Goal: Task Accomplishment & Management: Complete application form

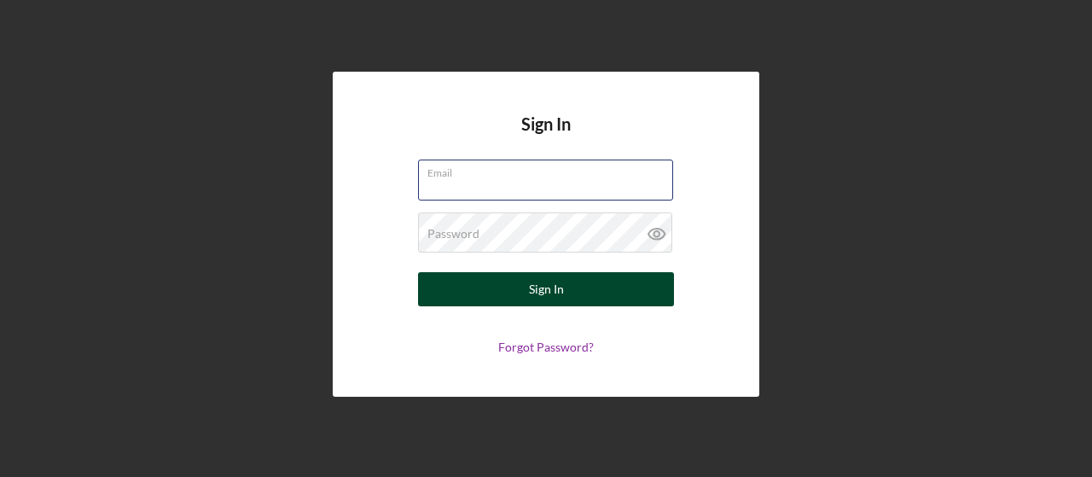
type input "[EMAIL_ADDRESS][DOMAIN_NAME]"
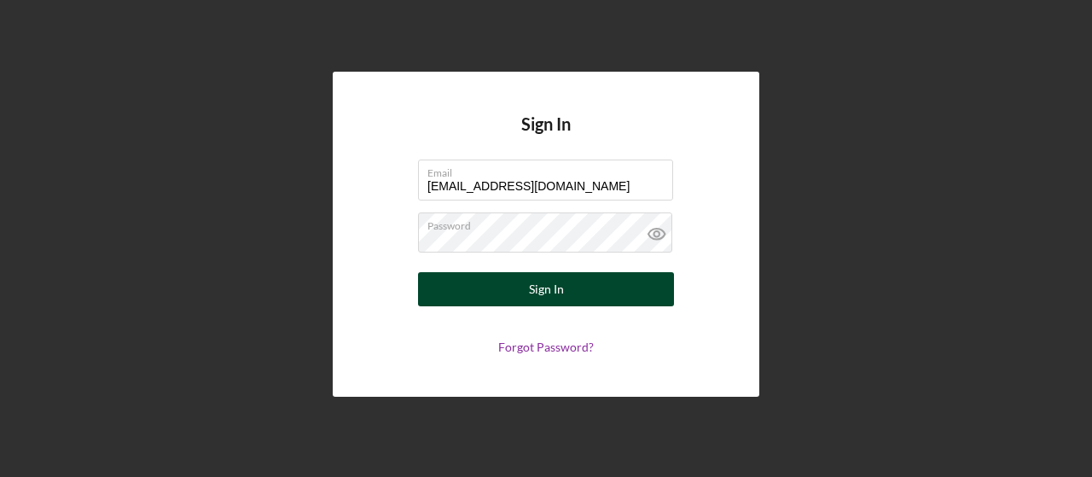
click at [519, 289] on button "Sign In" at bounding box center [546, 289] width 256 height 34
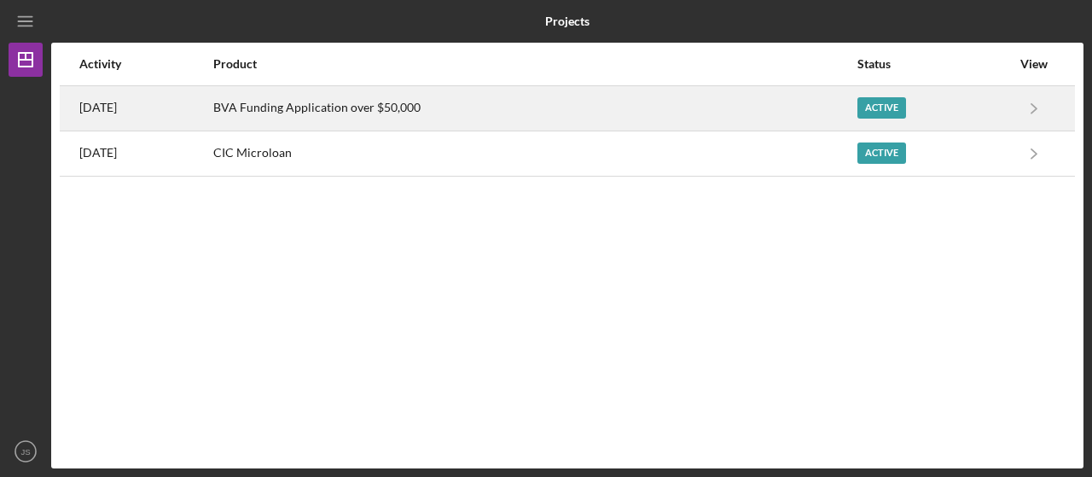
click at [435, 108] on div "BVA Funding Application over $50,000" at bounding box center [534, 108] width 642 height 43
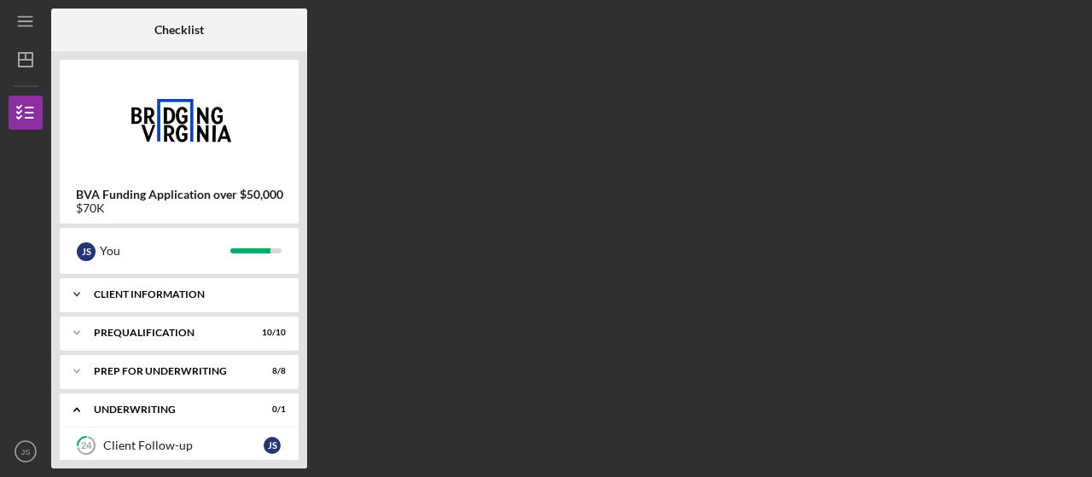
click at [184, 308] on div "Icon/Expander Client Information 7 / 7" at bounding box center [179, 294] width 239 height 34
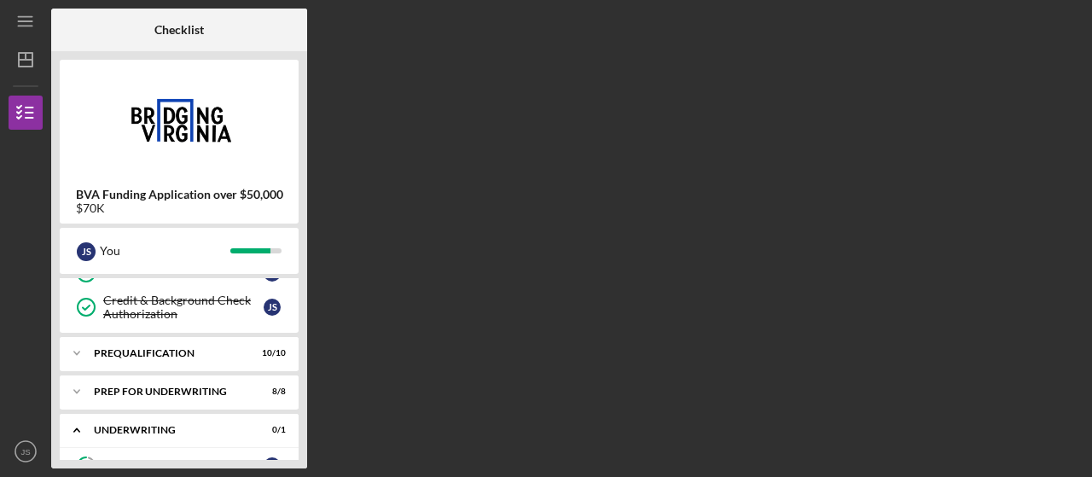
scroll to position [227, 0]
click at [211, 358] on div "Icon/Expander Prequalification 10 / 10" at bounding box center [179, 354] width 239 height 34
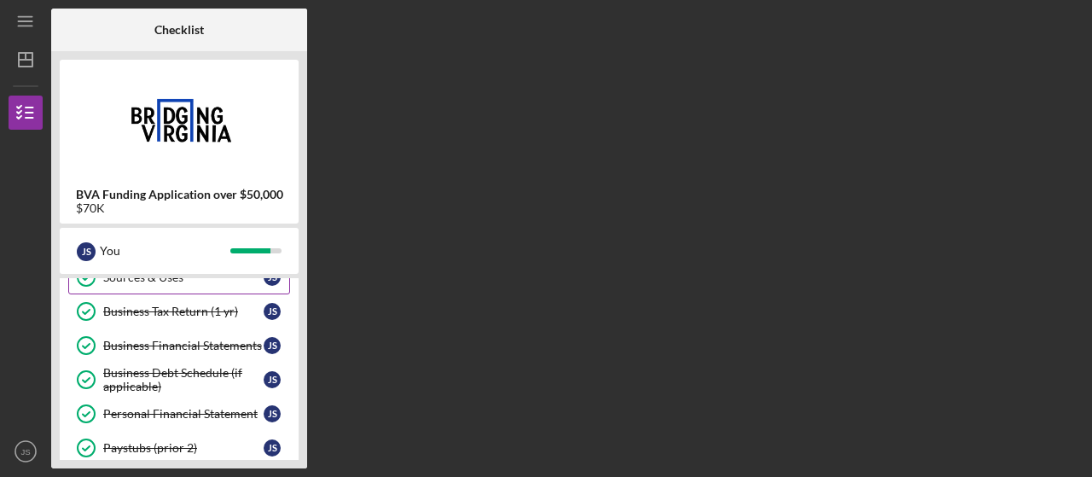
scroll to position [374, 0]
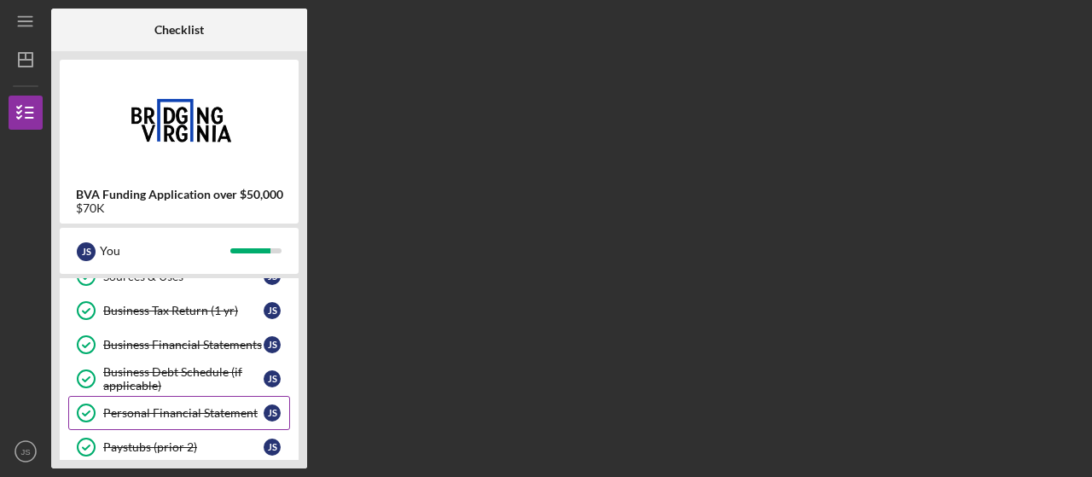
drag, startPoint x: 211, startPoint y: 416, endPoint x: 210, endPoint y: 388, distance: 28.2
click at [210, 396] on link "Personal Financial Statement Personal Financial Statement J S" at bounding box center [179, 413] width 222 height 34
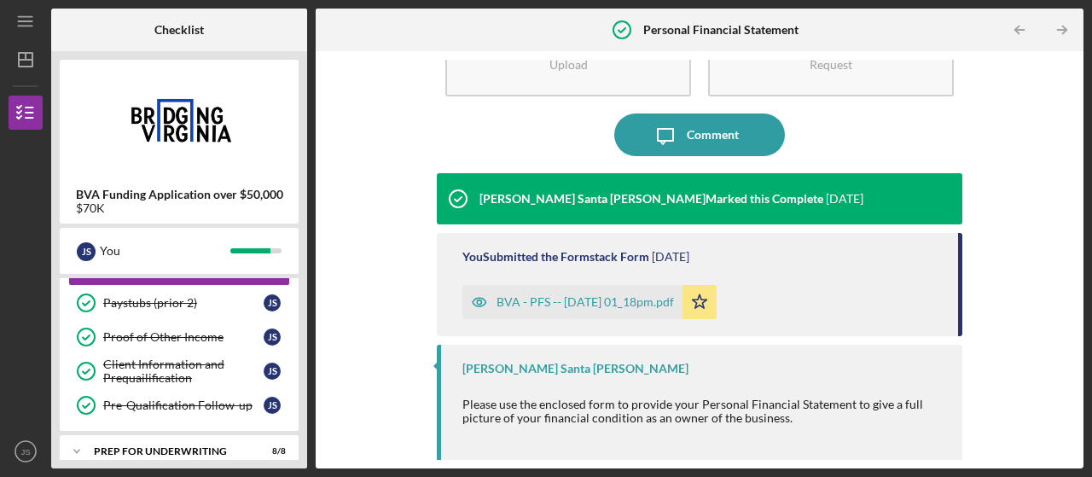
scroll to position [519, 0]
click at [191, 329] on div "Proof of Other Income" at bounding box center [183, 336] width 160 height 14
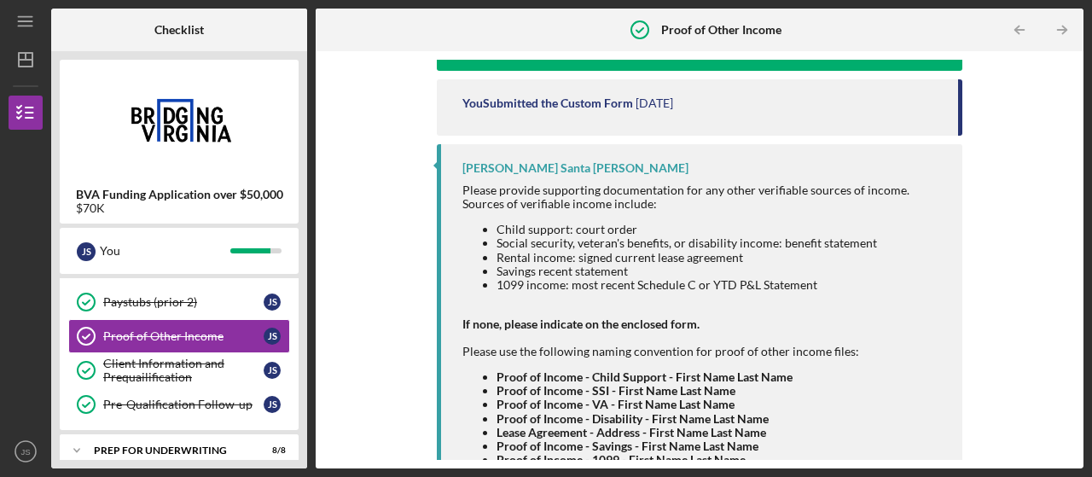
scroll to position [280, 0]
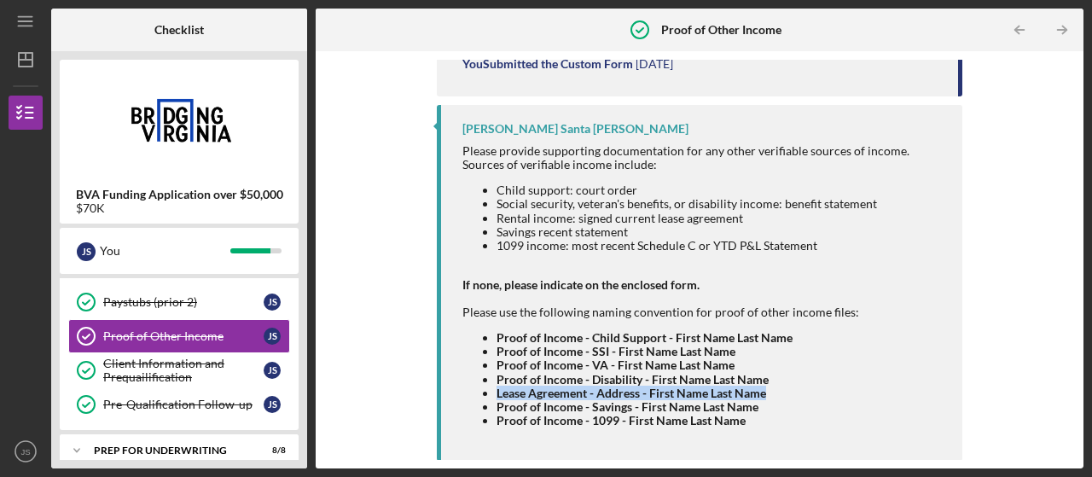
drag, startPoint x: 764, startPoint y: 390, endPoint x: 496, endPoint y: 392, distance: 268.7
click at [496, 392] on strong "Lease Agreement - Address - First Name Last Name" at bounding box center [631, 393] width 270 height 15
click at [496, 421] on strong "Proof of Income - 1099 - First Name Last Name" at bounding box center [620, 420] width 249 height 15
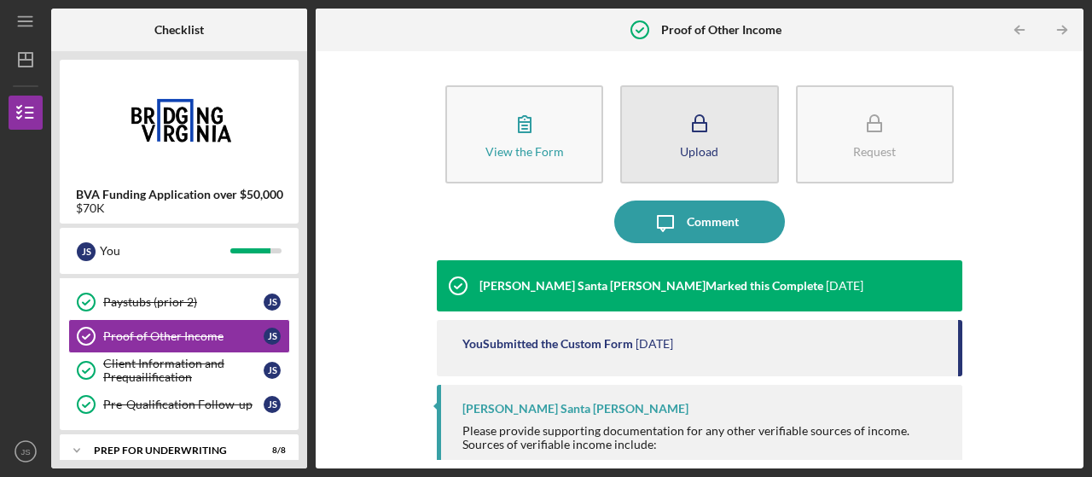
click at [716, 150] on button "Upload" at bounding box center [699, 134] width 158 height 98
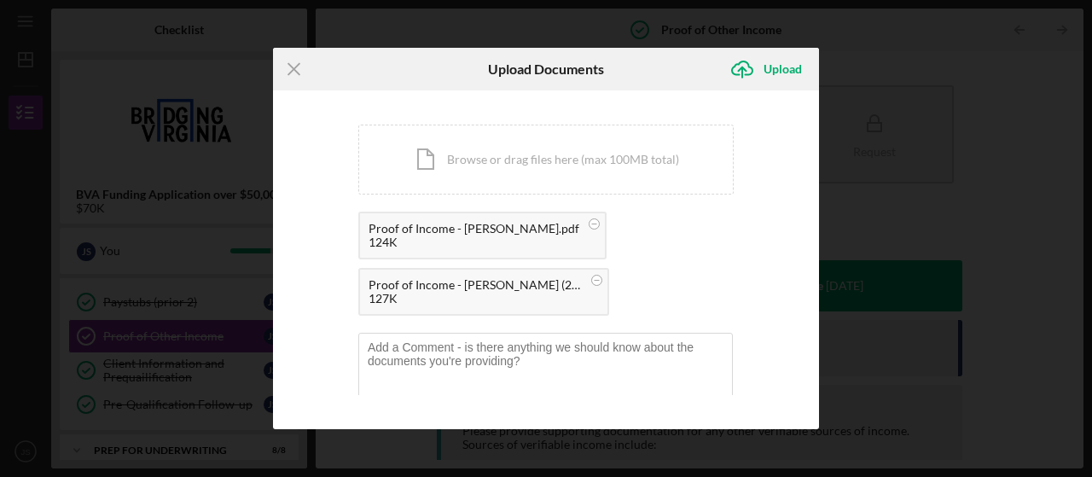
click at [640, 55] on div "Icon/Upload Upload" at bounding box center [728, 69] width 182 height 43
click at [773, 64] on div "Upload" at bounding box center [782, 69] width 38 height 34
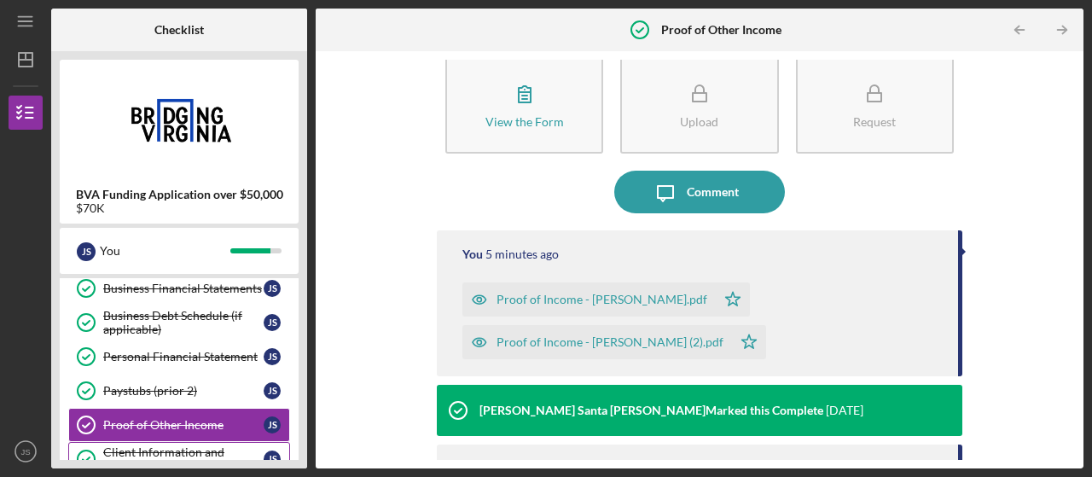
scroll to position [432, 0]
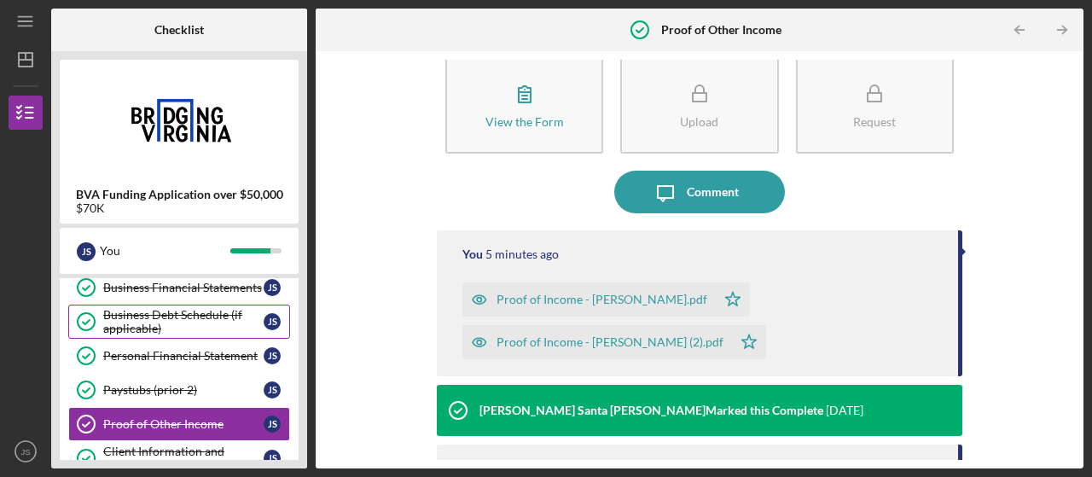
click at [221, 310] on div "Business Debt Schedule (if applicable)" at bounding box center [183, 321] width 160 height 27
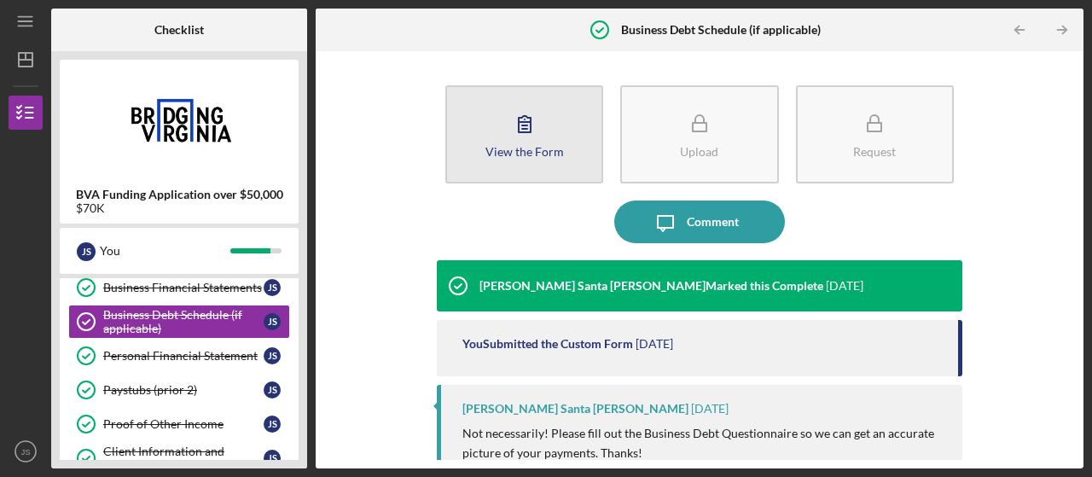
click at [532, 137] on icon "button" at bounding box center [524, 123] width 43 height 43
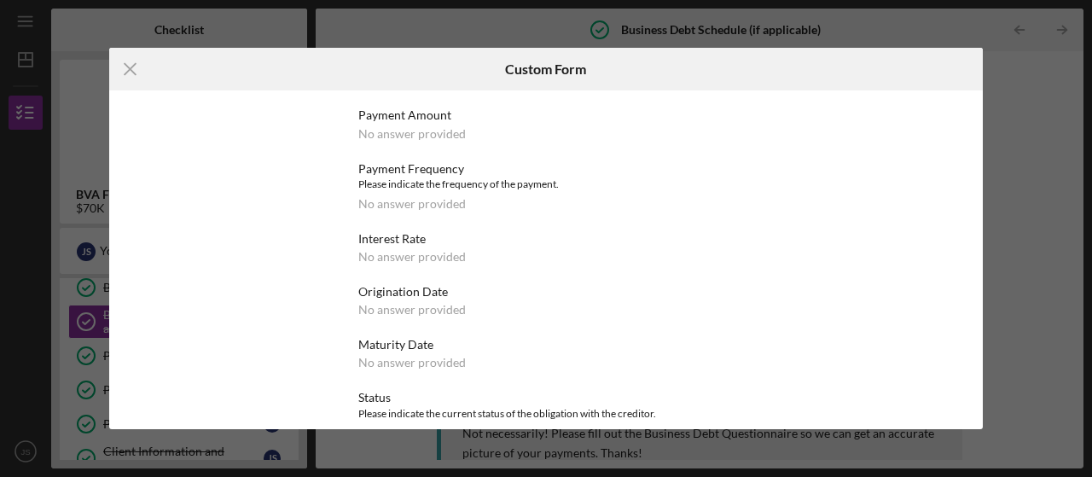
scroll to position [2486, 0]
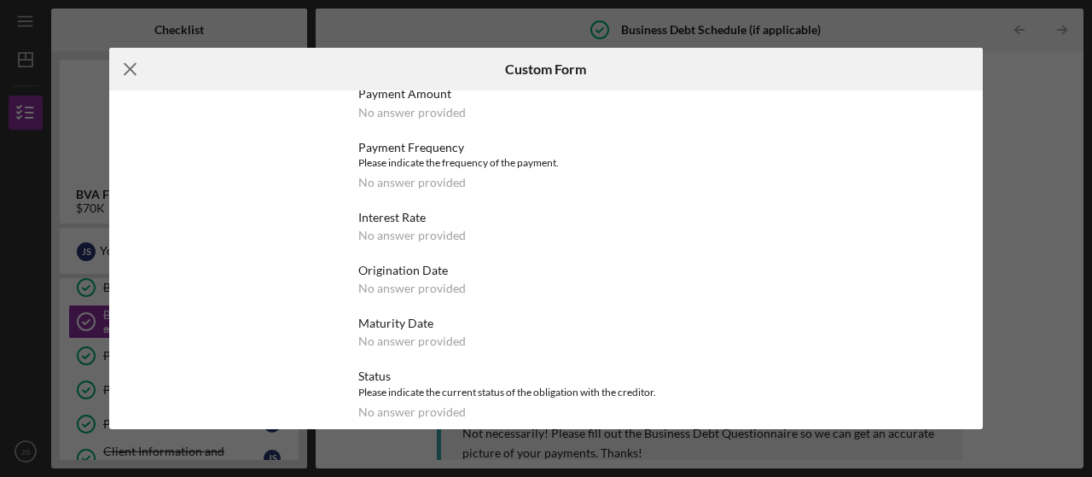
click at [121, 60] on icon "Icon/Menu Close" at bounding box center [130, 69] width 43 height 43
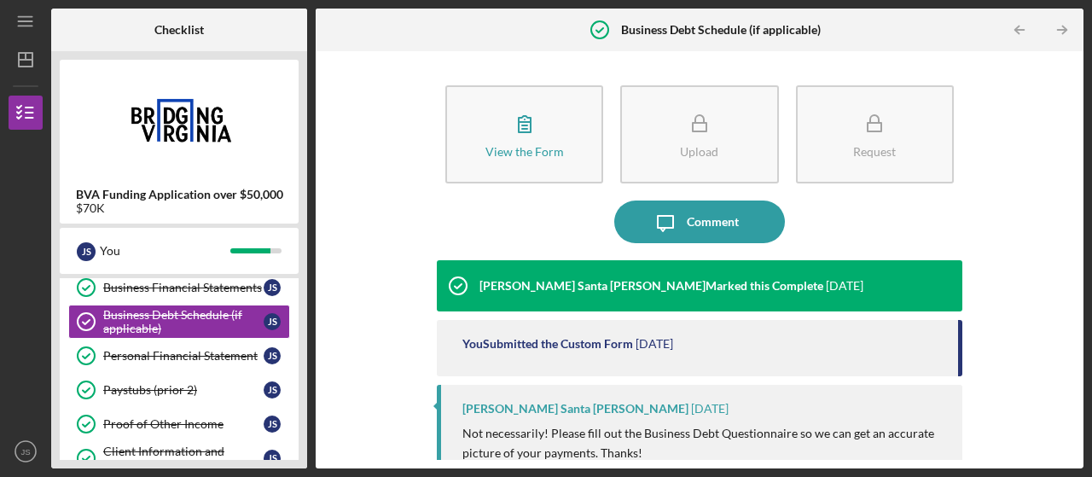
click at [445, 85] on button "View the Form Form" at bounding box center [524, 134] width 158 height 98
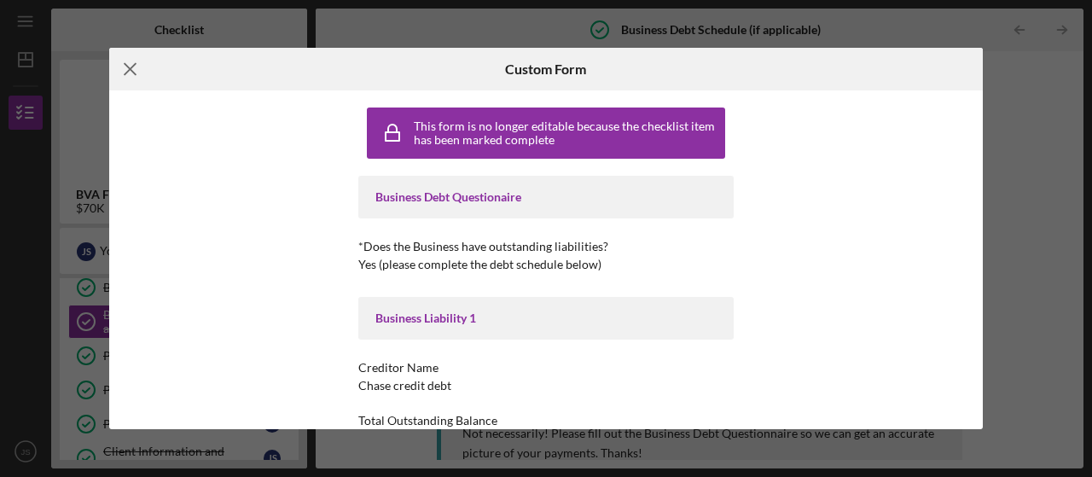
click at [136, 67] on icon "Icon/Menu Close" at bounding box center [130, 69] width 43 height 43
